Goal: Check status: Check status

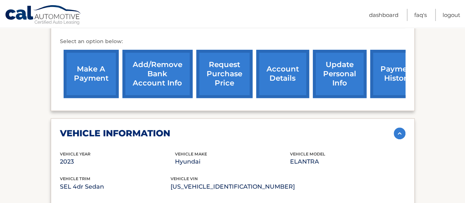
scroll to position [191, 0]
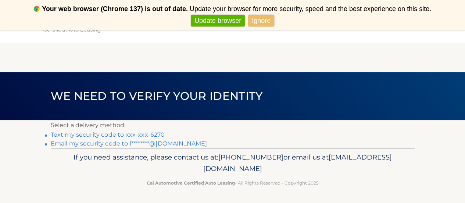
click at [160, 142] on link "Email my security code to l********@[DOMAIN_NAME]" at bounding box center [129, 143] width 157 height 7
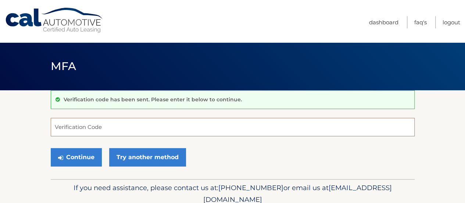
click at [141, 125] on input "Verification Code" at bounding box center [233, 127] width 364 height 18
click at [134, 122] on input "Verification Code" at bounding box center [233, 127] width 364 height 18
paste input "993199"
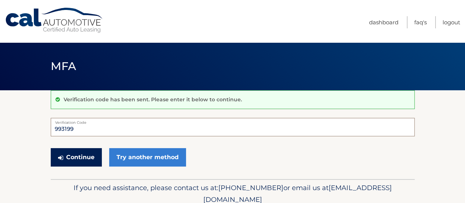
type input "993199"
click at [73, 151] on button "Continue" at bounding box center [76, 157] width 51 height 18
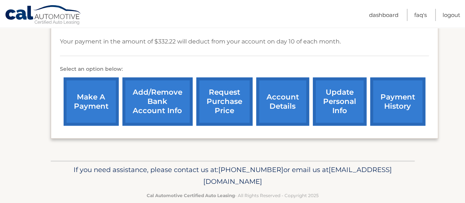
scroll to position [260, 0]
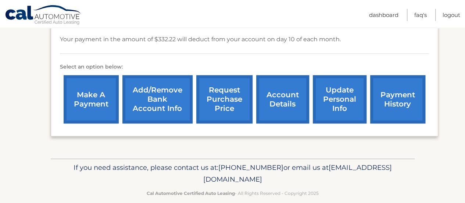
click at [99, 91] on link "make a payment" at bounding box center [91, 99] width 55 height 48
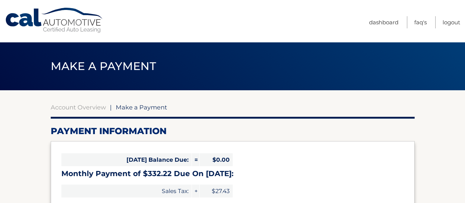
select select "Y2RjOWM0YTMtMzlkYS00ZWUzLWFkNWEtMGNjY2VhYTM5NTVj"
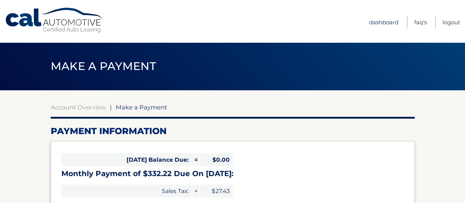
click at [377, 22] on link "Dashboard" at bounding box center [383, 22] width 29 height 12
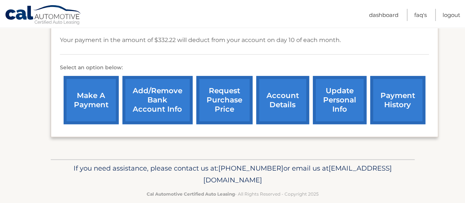
scroll to position [260, 0]
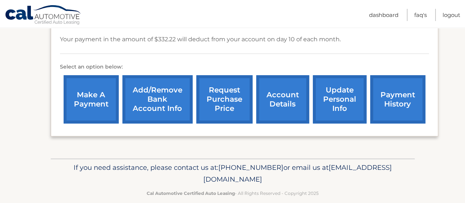
click at [341, 88] on link "update personal info" at bounding box center [340, 99] width 54 height 48
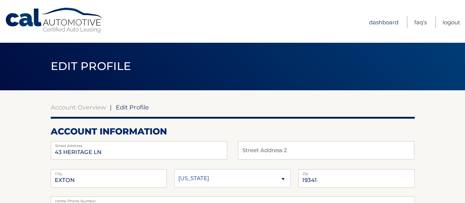
click at [378, 22] on link "Dashboard" at bounding box center [383, 22] width 29 height 12
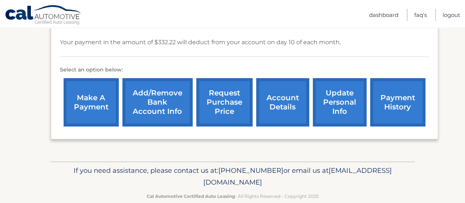
scroll to position [257, 0]
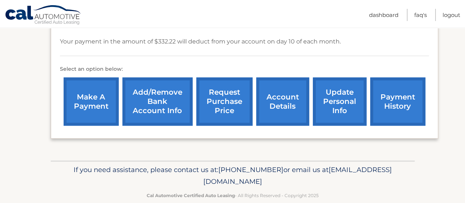
click at [286, 89] on link "account details" at bounding box center [282, 101] width 53 height 48
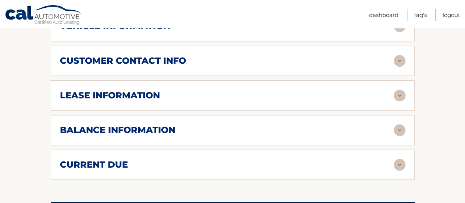
scroll to position [368, 0]
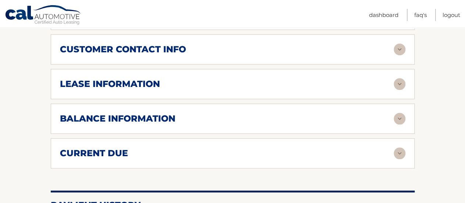
click at [238, 113] on div "balance information" at bounding box center [227, 118] width 334 height 11
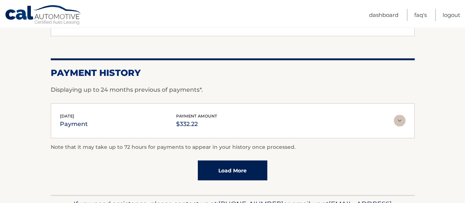
scroll to position [622, 0]
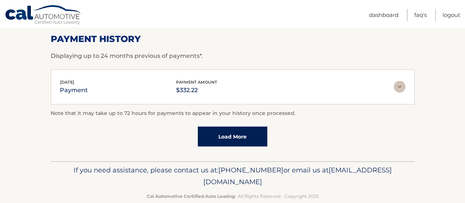
click at [236, 126] on link "Load More" at bounding box center [233, 136] width 70 height 20
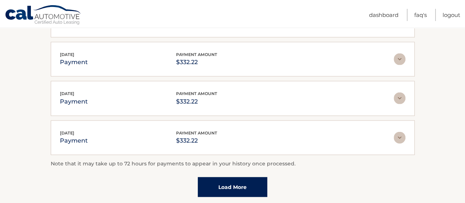
scroll to position [816, 0]
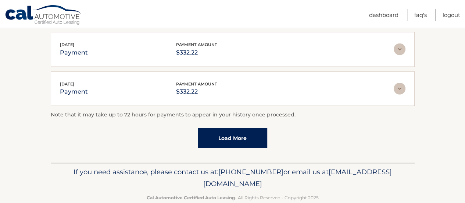
click at [235, 128] on link "Load More" at bounding box center [233, 138] width 70 height 20
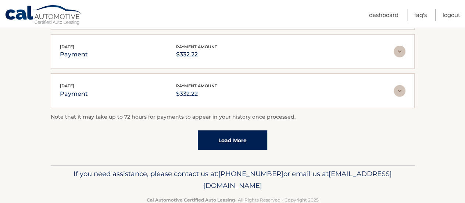
click at [235, 130] on link "Load More" at bounding box center [233, 140] width 70 height 20
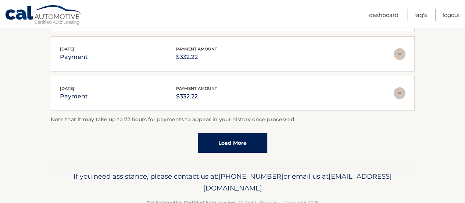
click at [235, 133] on link "Load More" at bounding box center [233, 143] width 70 height 20
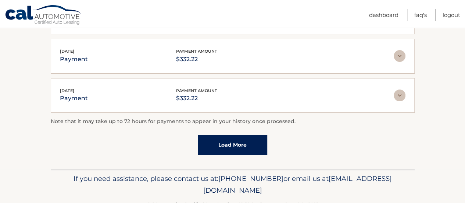
click at [235, 135] on link "Load More" at bounding box center [233, 145] width 70 height 20
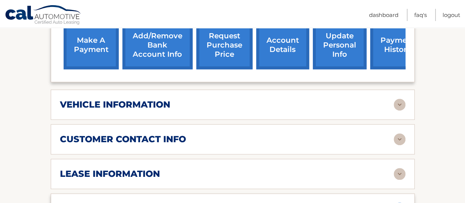
scroll to position [315, 0]
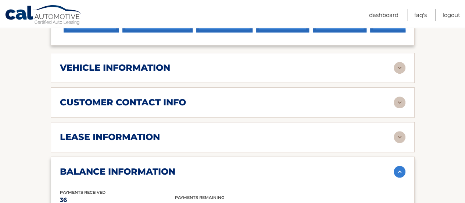
click at [161, 131] on div "lease information" at bounding box center [227, 136] width 334 height 11
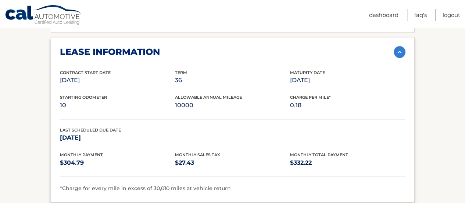
scroll to position [388, 0]
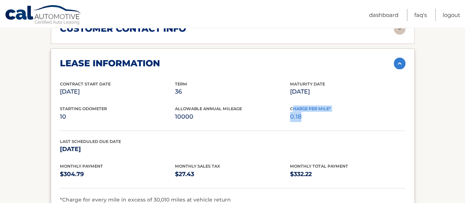
drag, startPoint x: 293, startPoint y: 94, endPoint x: 300, endPoint y: 103, distance: 11.5
click at [300, 105] on div "Charge Per Mile* 0.18" at bounding box center [347, 113] width 115 height 17
click at [300, 111] on p "0.18" at bounding box center [347, 116] width 115 height 10
drag, startPoint x: 302, startPoint y: 106, endPoint x: 289, endPoint y: 99, distance: 14.2
click at [289, 105] on div "Starting Odometer 10 Allowable Annual Mileage 10000 Charge Per Mile* 0.18" at bounding box center [233, 117] width 346 height 25
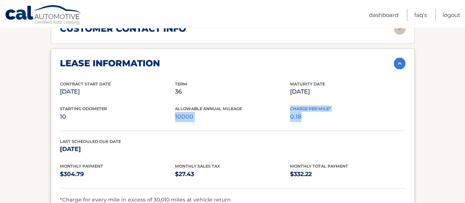
click at [305, 111] on p "0.18" at bounding box center [347, 116] width 115 height 10
drag, startPoint x: 301, startPoint y: 106, endPoint x: 289, endPoint y: 94, distance: 17.4
click at [289, 105] on div "Starting Odometer 10 Allowable Annual Mileage 10000 Charge Per Mile* 0.18" at bounding box center [233, 117] width 346 height 25
click at [268, 111] on p "10000" at bounding box center [232, 116] width 115 height 10
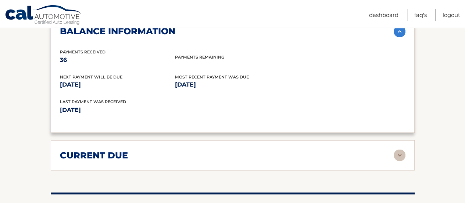
scroll to position [609, 0]
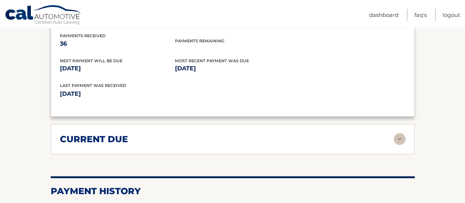
click at [263, 124] on div "current due Late Charges $0.00 Miscelleneous Charges* $0.00 Sales Tax $0.00 pay…" at bounding box center [233, 139] width 364 height 30
click at [280, 133] on div "current due" at bounding box center [227, 138] width 334 height 11
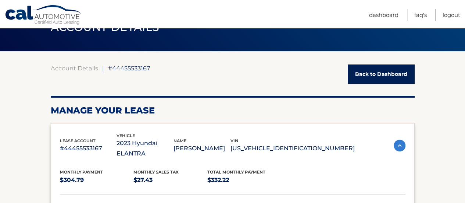
scroll to position [0, 0]
